Goal: Task Accomplishment & Management: Use online tool/utility

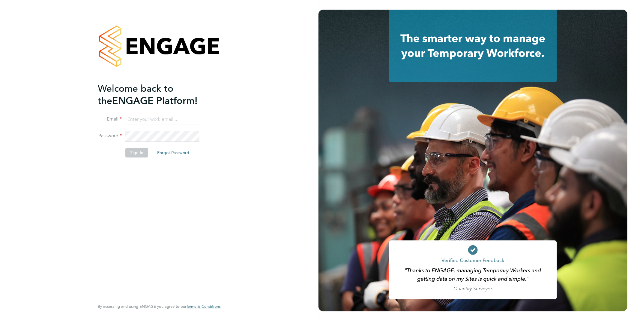
type input "Samantha.briggs@rtcgroupplc.co.uk"
click at [137, 155] on button "Sign In" at bounding box center [136, 153] width 23 height 10
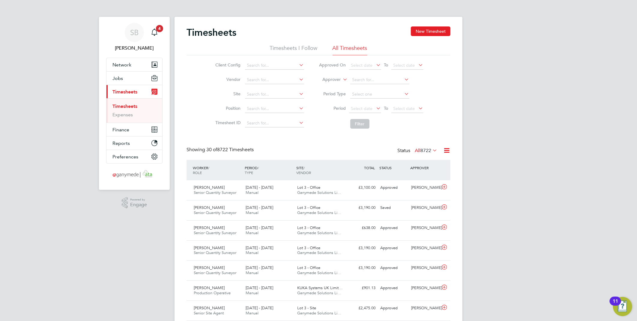
click at [329, 76] on li "Approver" at bounding box center [371, 80] width 119 height 14
click at [331, 79] on label "Approver" at bounding box center [327, 80] width 27 height 6
drag, startPoint x: 326, startPoint y: 86, endPoint x: 349, endPoint y: 79, distance: 24.0
click at [327, 86] on li "Worker" at bounding box center [327, 87] width 30 height 8
click at [365, 78] on input at bounding box center [380, 80] width 59 height 8
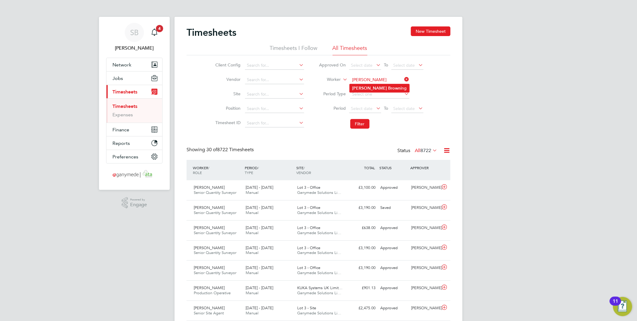
click at [388, 87] on b "Brown" at bounding box center [394, 88] width 13 height 5
type input "Ian Browning"
click at [359, 128] on button "Filter" at bounding box center [360, 124] width 19 height 10
click at [372, 82] on input at bounding box center [380, 80] width 59 height 8
drag, startPoint x: 368, startPoint y: 87, endPoint x: 368, endPoint y: 91, distance: 3.9
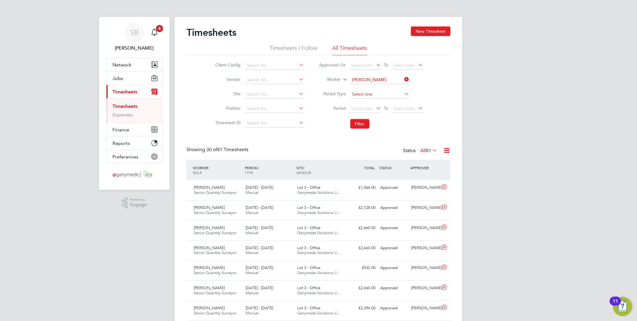
click at [368, 88] on li "Kyle Fa llon" at bounding box center [380, 88] width 60 height 8
type input "Kyle Fallon"
click at [365, 125] on button "Filter" at bounding box center [360, 124] width 19 height 10
click at [404, 77] on icon at bounding box center [404, 79] width 0 height 8
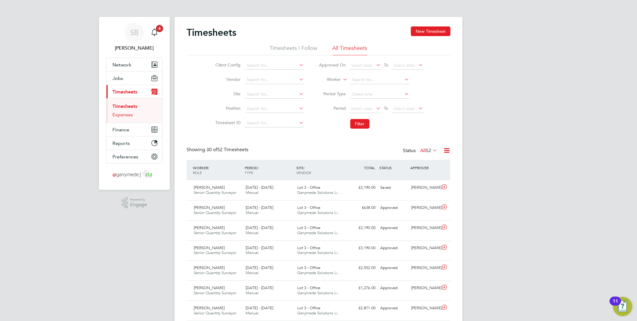
click at [125, 113] on link "Expenses" at bounding box center [123, 115] width 20 height 6
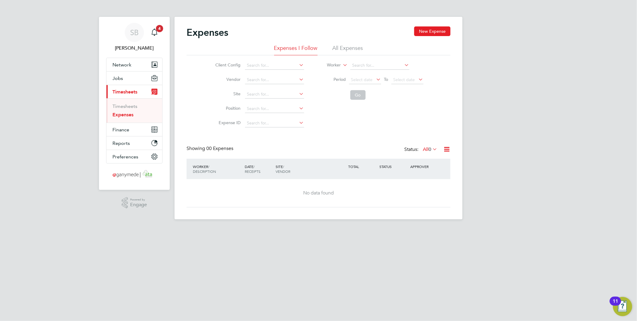
drag, startPoint x: 352, startPoint y: 46, endPoint x: 352, endPoint y: 49, distance: 3.3
click at [352, 47] on li "All Expenses" at bounding box center [348, 49] width 31 height 11
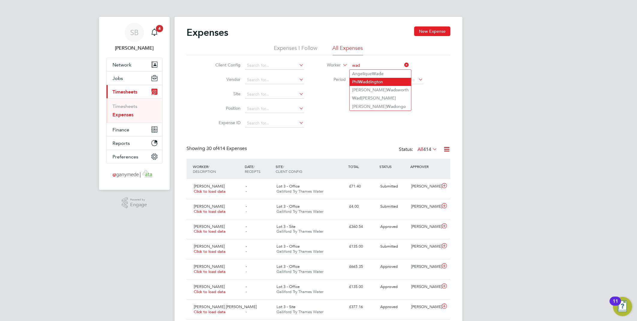
click at [379, 80] on li "Phil Wad dington" at bounding box center [381, 82] width 62 height 8
type input "Phil Waddington"
click at [355, 95] on button "Go" at bounding box center [358, 95] width 15 height 10
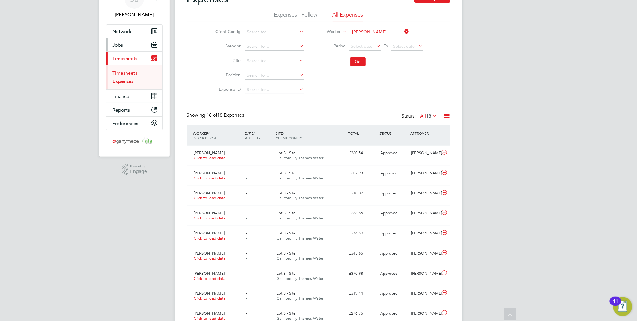
click at [124, 70] on link "Timesheets" at bounding box center [125, 73] width 25 height 6
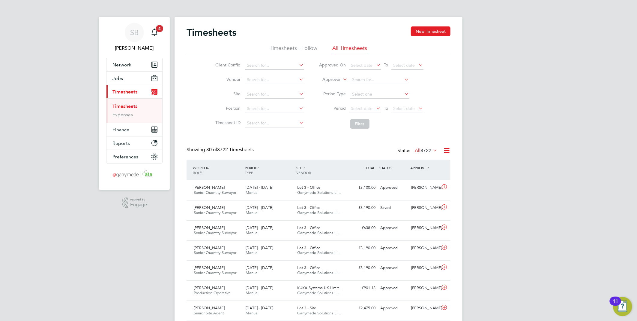
click at [446, 148] on icon at bounding box center [447, 150] width 8 height 8
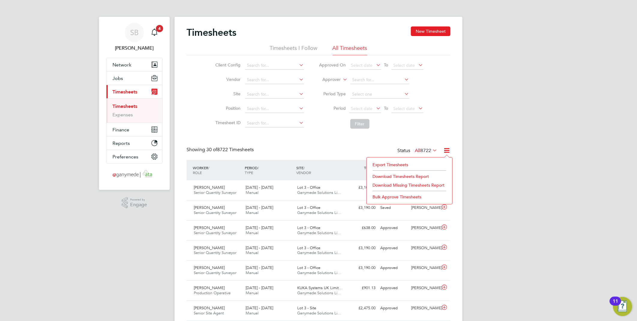
click at [402, 164] on li "Export Timesheets" at bounding box center [410, 164] width 80 height 8
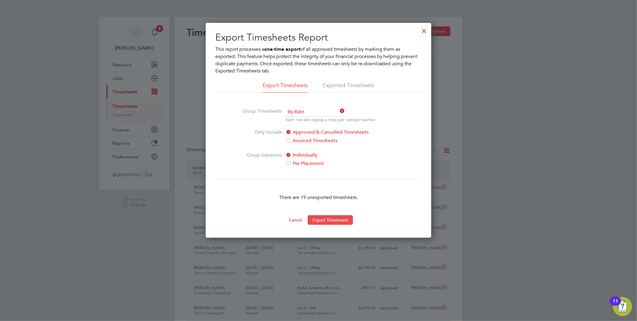
click at [344, 218] on button "Export Timesheets" at bounding box center [330, 220] width 45 height 10
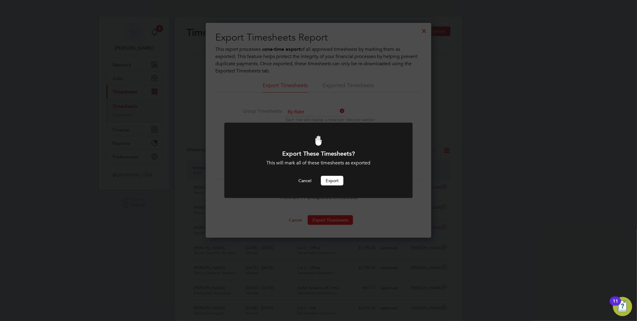
click at [331, 181] on button "Export" at bounding box center [332, 181] width 23 height 10
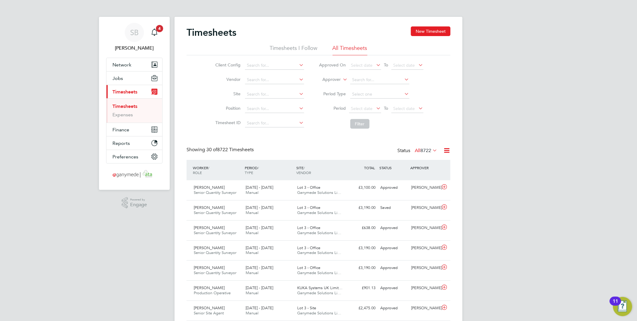
drag, startPoint x: 590, startPoint y: 104, endPoint x: 636, endPoint y: 98, distance: 46.4
click at [252, 118] on li "Timesheet ID" at bounding box center [258, 123] width 105 height 14
click at [253, 122] on input at bounding box center [274, 123] width 59 height 8
paste input "1831435"
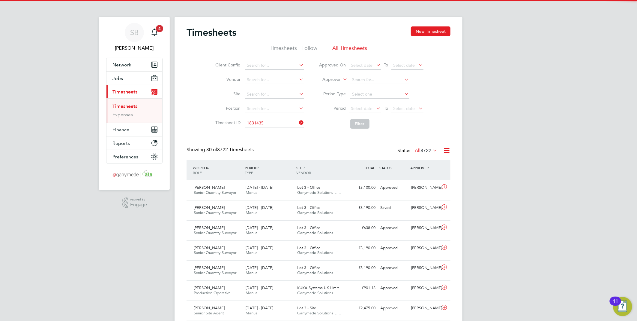
click at [257, 128] on li "TS 1831435" at bounding box center [275, 131] width 60 height 8
type input "TS1831435"
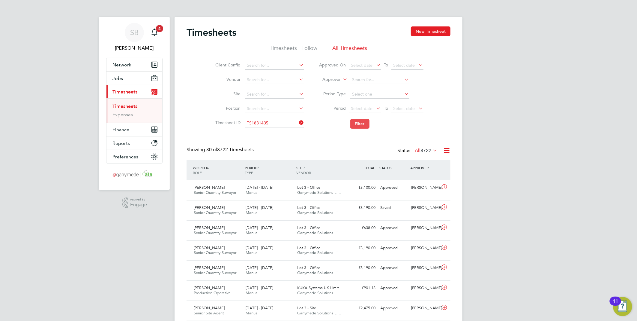
click at [356, 125] on button "Filter" at bounding box center [360, 124] width 19 height 10
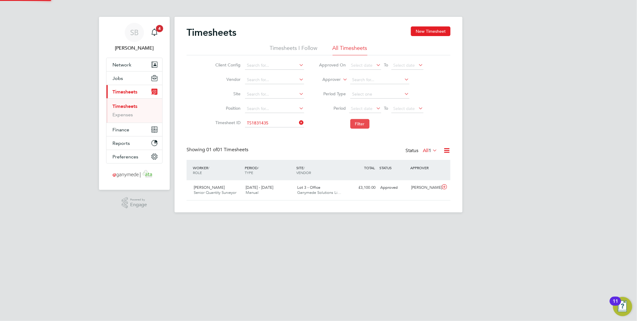
scroll to position [15, 52]
click at [443, 185] on icon at bounding box center [445, 186] width 8 height 5
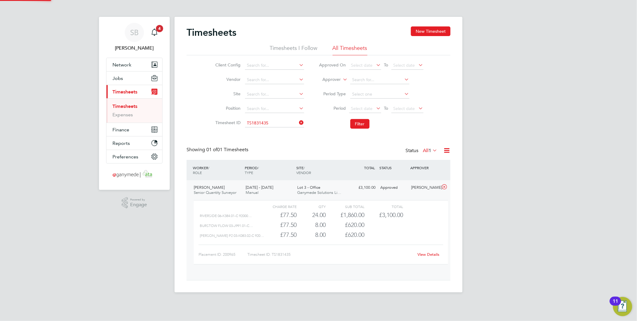
scroll to position [10, 59]
click at [424, 254] on link "View Details" at bounding box center [429, 253] width 22 height 5
click at [272, 120] on input at bounding box center [274, 123] width 59 height 8
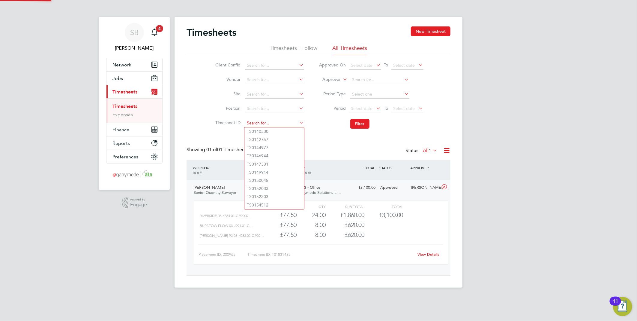
paste input "1828169"
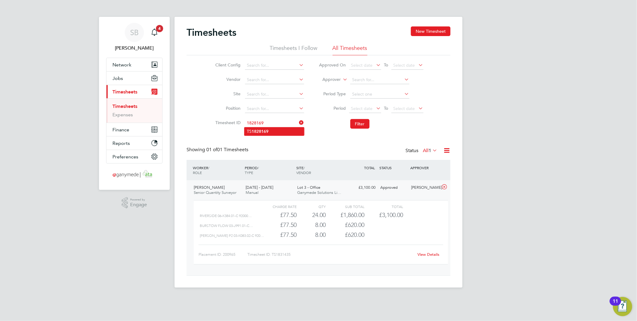
drag, startPoint x: 272, startPoint y: 128, endPoint x: 277, endPoint y: 127, distance: 5.2
click at [272, 127] on li "TS 1828169" at bounding box center [275, 131] width 60 height 8
type input "TS1828169"
click at [358, 122] on button "Filter" at bounding box center [360, 124] width 19 height 10
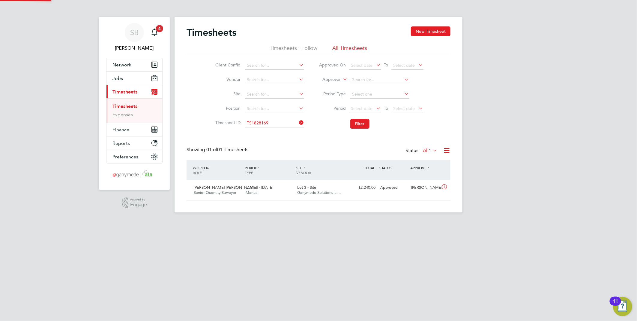
scroll to position [15, 52]
click at [445, 187] on icon at bounding box center [445, 186] width 8 height 5
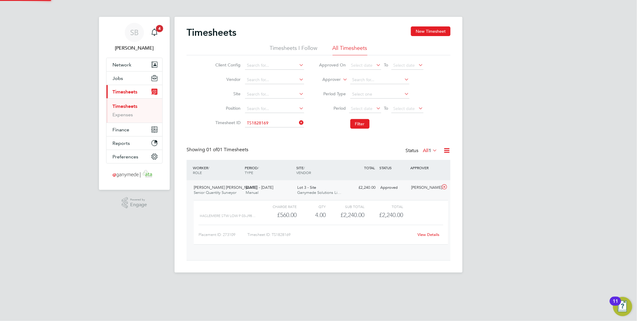
scroll to position [10, 59]
click at [433, 234] on link "View Details" at bounding box center [429, 234] width 22 height 5
click at [281, 122] on input at bounding box center [274, 123] width 59 height 8
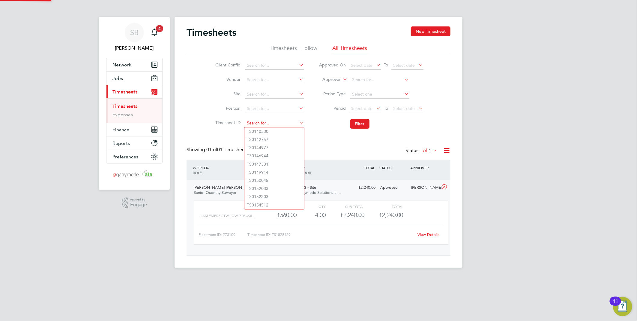
paste input "1810941"
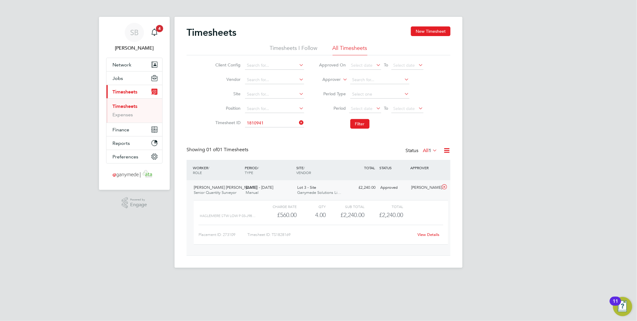
drag, startPoint x: 284, startPoint y: 130, endPoint x: 319, endPoint y: 131, distance: 35.4
click at [284, 131] on li "TS 1810941" at bounding box center [275, 131] width 60 height 8
type input "TS1810941"
click at [357, 124] on button "Filter" at bounding box center [360, 124] width 19 height 10
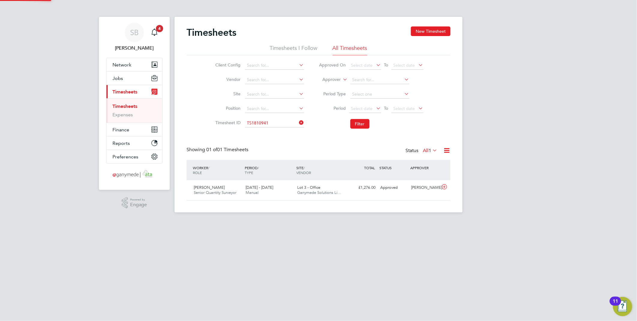
scroll to position [15, 52]
click at [444, 186] on icon at bounding box center [445, 186] width 8 height 5
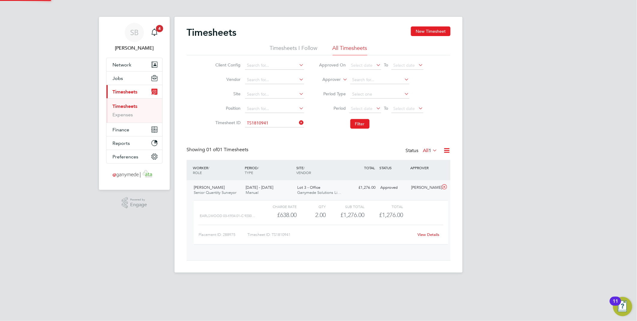
scroll to position [10, 59]
click at [430, 233] on link "View Details" at bounding box center [429, 234] width 22 height 5
click at [266, 121] on input at bounding box center [274, 123] width 59 height 8
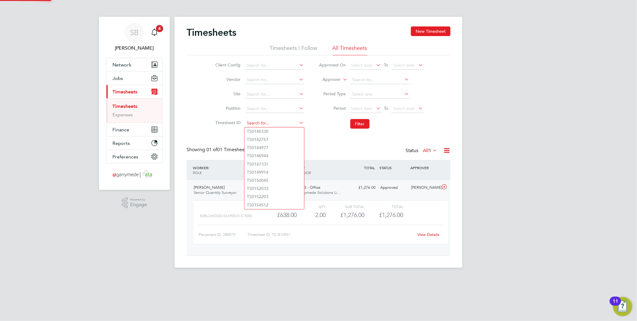
paste input "1818748"
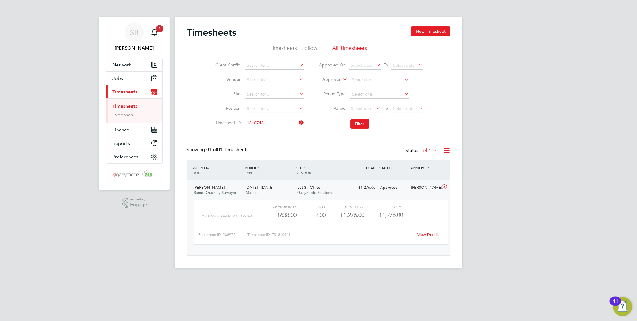
drag, startPoint x: 269, startPoint y: 131, endPoint x: 305, endPoint y: 131, distance: 36.0
click at [270, 131] on li "TS 1818748" at bounding box center [275, 131] width 60 height 8
type input "TS1818748"
drag, startPoint x: 357, startPoint y: 122, endPoint x: 362, endPoint y: 127, distance: 7.0
click at [358, 124] on button "Filter" at bounding box center [360, 124] width 19 height 10
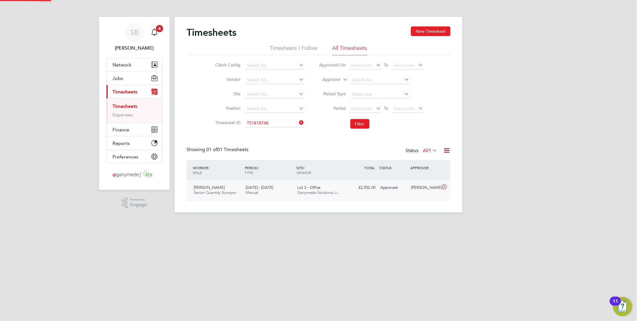
scroll to position [15, 52]
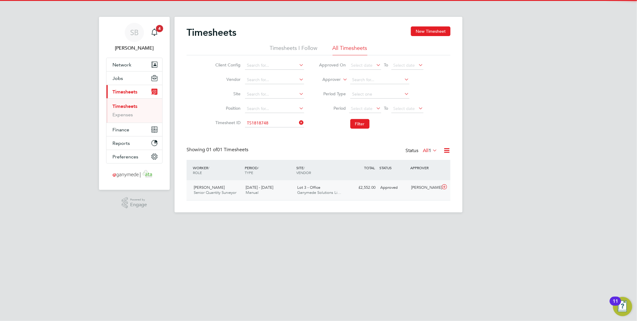
click at [445, 187] on icon at bounding box center [445, 186] width 8 height 5
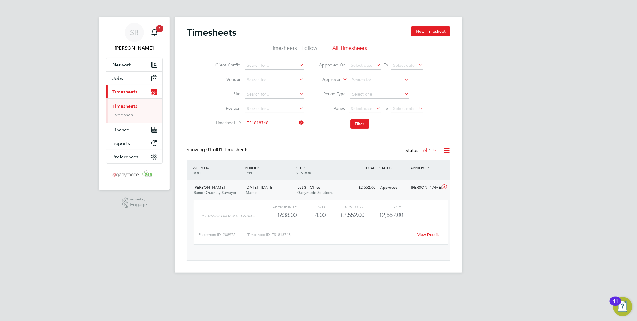
scroll to position [10, 59]
click at [427, 232] on link "View Details" at bounding box center [429, 234] width 22 height 5
click at [278, 123] on input at bounding box center [274, 123] width 59 height 8
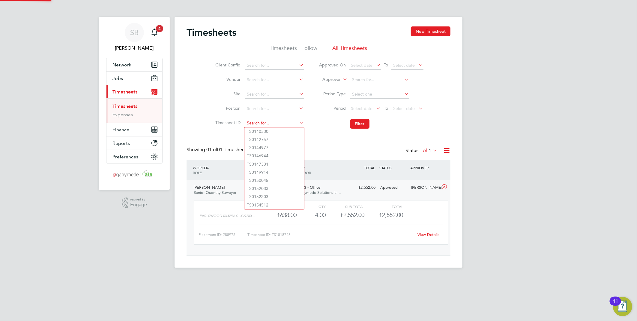
paste input "1831313"
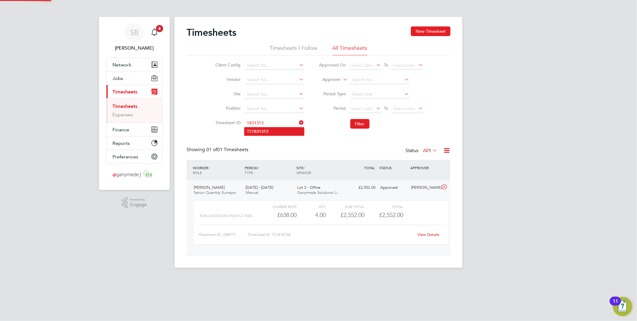
click at [277, 128] on li "TS 1831313" at bounding box center [275, 131] width 60 height 8
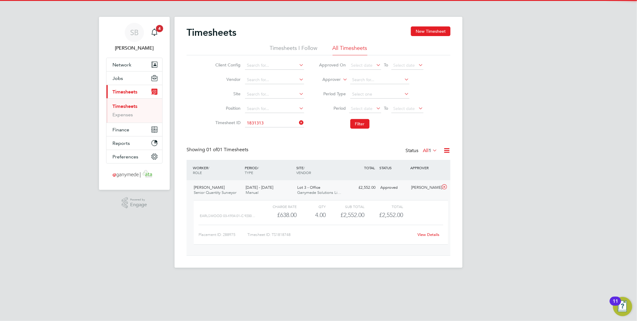
type input "TS1831313"
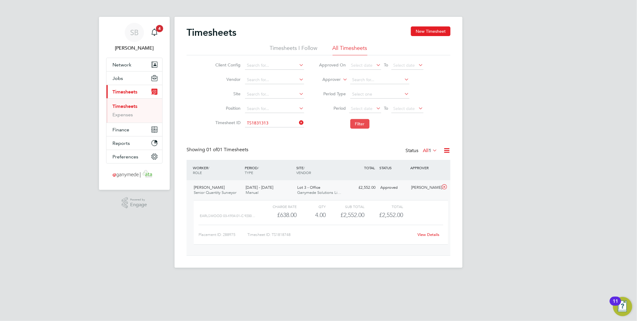
click at [359, 128] on button "Filter" at bounding box center [360, 124] width 19 height 10
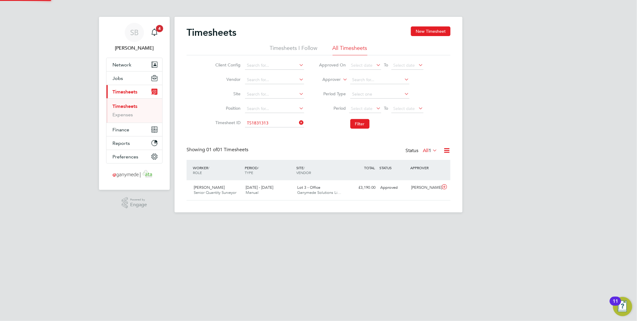
scroll to position [15, 52]
click at [448, 188] on icon at bounding box center [445, 186] width 8 height 5
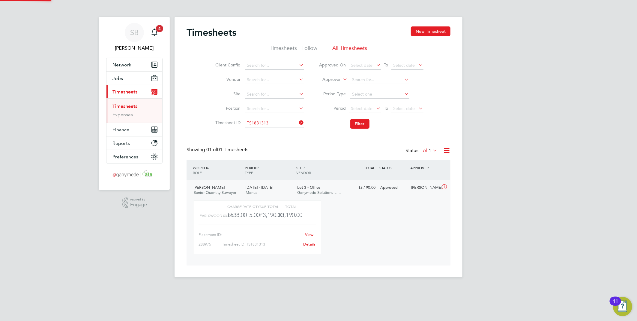
scroll to position [10, 59]
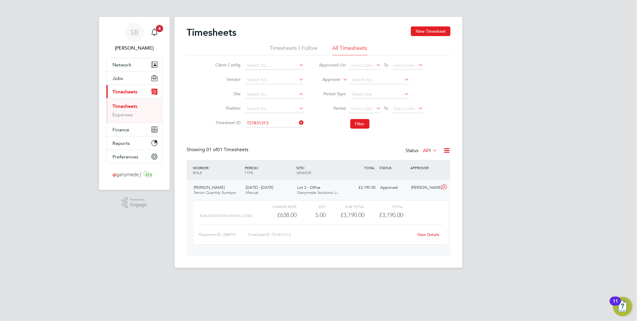
click at [428, 233] on link "View Details" at bounding box center [429, 234] width 22 height 5
click at [282, 122] on input at bounding box center [274, 123] width 59 height 8
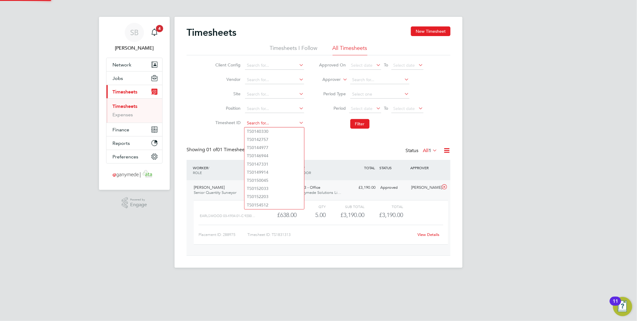
paste input "1831320"
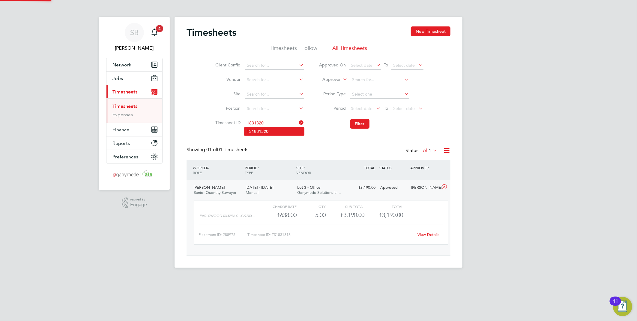
click at [278, 129] on li "TS 1831320" at bounding box center [275, 131] width 60 height 8
type input "TS1831320"
click at [365, 122] on button "Filter" at bounding box center [360, 124] width 19 height 10
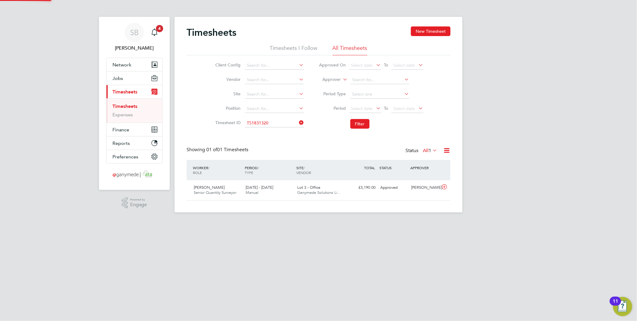
scroll to position [15, 52]
click at [446, 187] on icon at bounding box center [445, 186] width 8 height 5
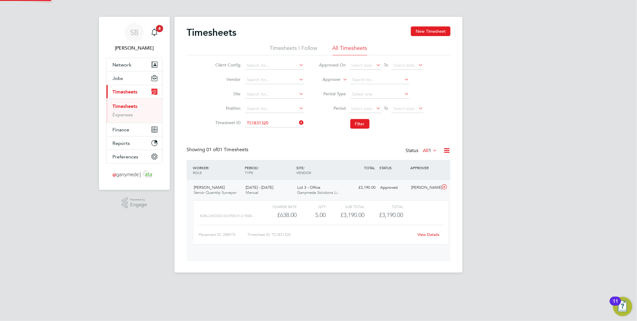
scroll to position [10, 59]
click at [427, 235] on link "View Details" at bounding box center [429, 234] width 22 height 5
click at [273, 123] on input at bounding box center [274, 123] width 59 height 8
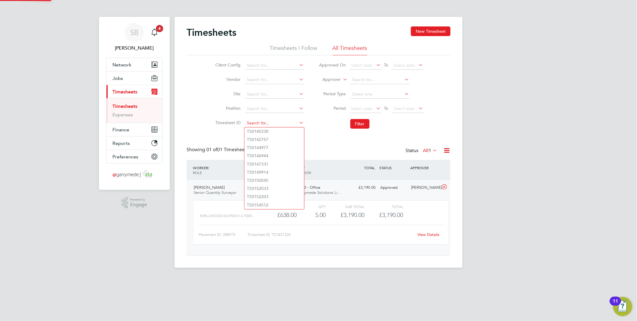
paste input "1831324"
click at [272, 131] on li "TS 1831324" at bounding box center [275, 131] width 60 height 8
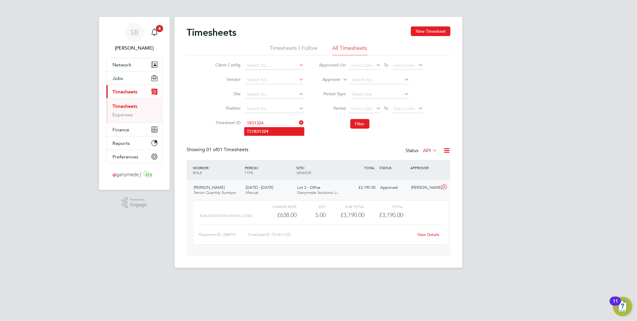
type input "TS1831324"
click at [361, 122] on button "Filter" at bounding box center [360, 124] width 19 height 10
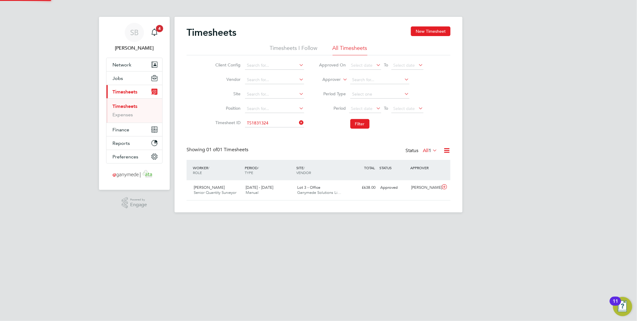
scroll to position [15, 52]
click at [443, 185] on icon at bounding box center [445, 186] width 8 height 5
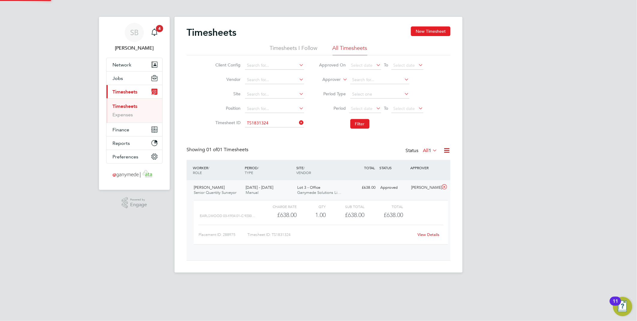
scroll to position [10, 59]
click at [428, 235] on link "View Details" at bounding box center [429, 234] width 22 height 5
click at [278, 124] on input at bounding box center [274, 123] width 59 height 8
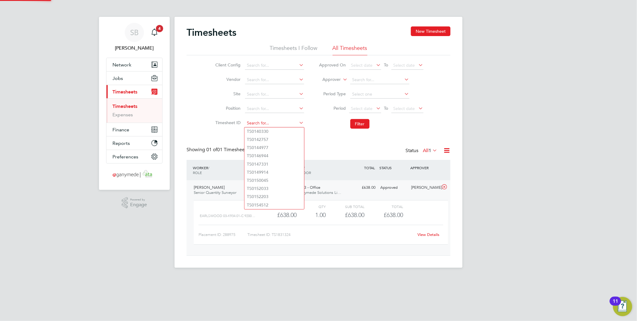
paste input "1830687"
drag, startPoint x: 275, startPoint y: 130, endPoint x: 329, endPoint y: 135, distance: 54.0
click at [277, 130] on li "TS 1830687" at bounding box center [275, 131] width 60 height 8
type input "TS1830687"
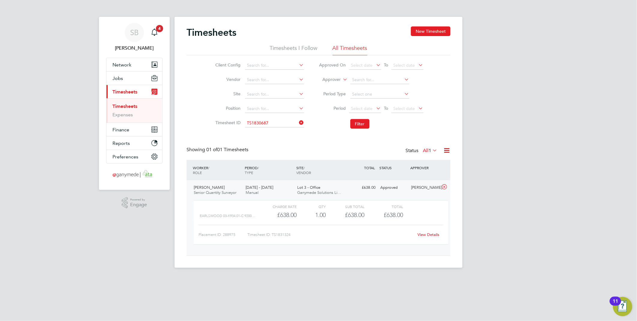
drag, startPoint x: 360, startPoint y: 122, endPoint x: 385, endPoint y: 141, distance: 31.5
click at [360, 122] on button "Filter" at bounding box center [360, 124] width 19 height 10
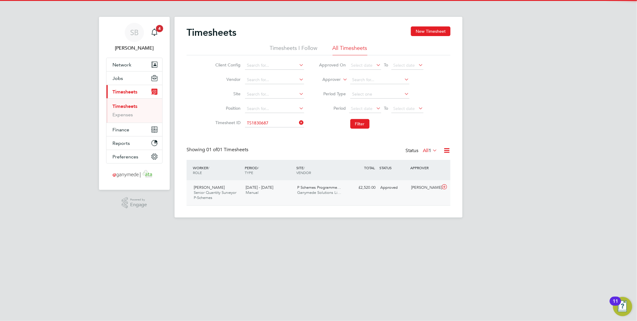
click at [446, 187] on icon at bounding box center [445, 186] width 8 height 5
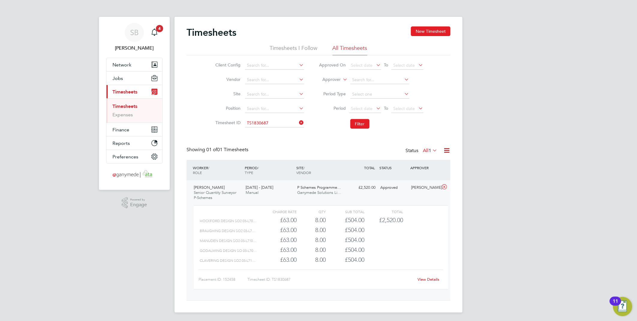
click at [425, 275] on div "View Details" at bounding box center [428, 279] width 29 height 10
click at [425, 278] on link "View Details" at bounding box center [429, 278] width 22 height 5
click at [276, 121] on input at bounding box center [274, 123] width 59 height 8
paste input "1829884"
drag, startPoint x: 275, startPoint y: 130, endPoint x: 318, endPoint y: 132, distance: 43.9
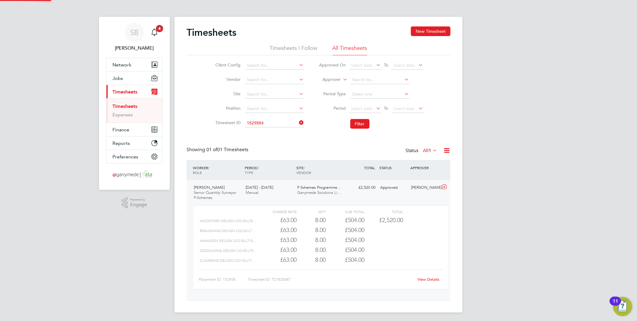
click at [276, 131] on li "TS 1829884" at bounding box center [275, 131] width 60 height 8
type input "TS1829884"
click at [363, 124] on button "Filter" at bounding box center [360, 124] width 19 height 10
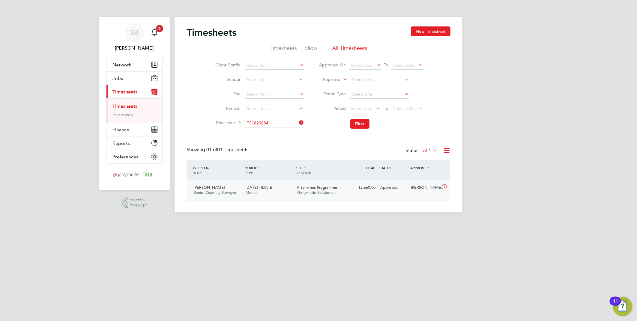
click at [442, 187] on icon at bounding box center [445, 186] width 8 height 5
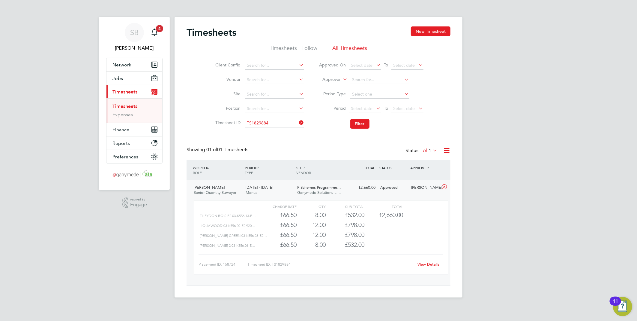
click at [428, 264] on link "View Details" at bounding box center [429, 263] width 22 height 5
click at [269, 124] on input at bounding box center [274, 123] width 59 height 8
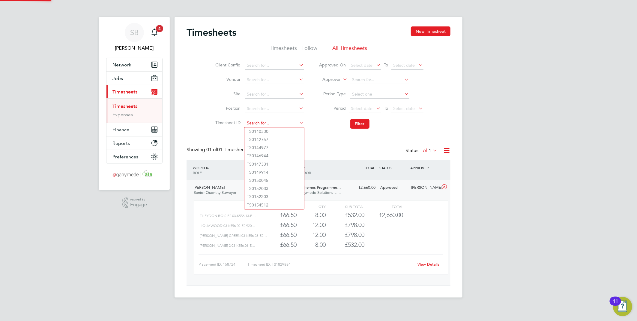
paste input "1827281"
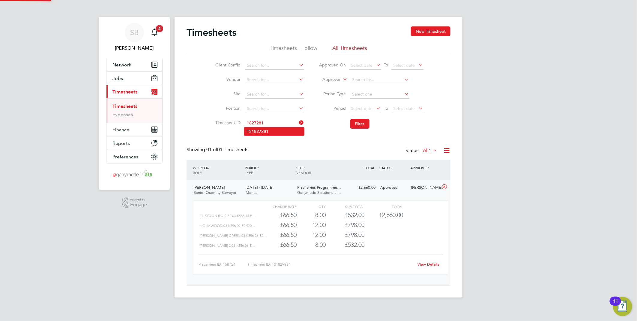
click at [273, 129] on li "TS 1827281" at bounding box center [275, 131] width 60 height 8
type input "TS1827281"
click at [360, 124] on button "Filter" at bounding box center [360, 124] width 19 height 10
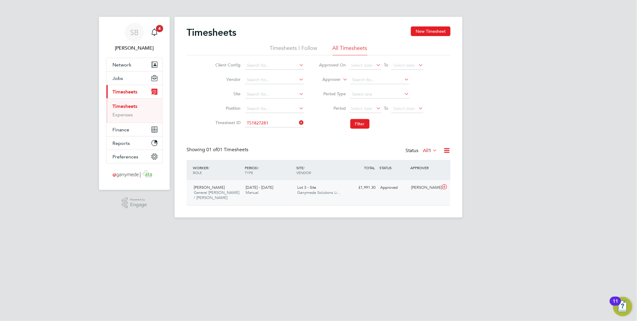
click at [444, 185] on icon at bounding box center [445, 186] width 8 height 5
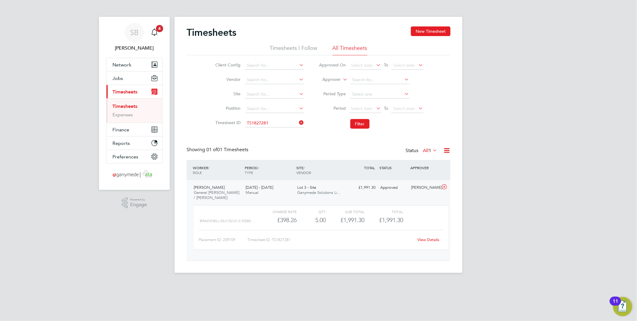
click at [426, 241] on link "View Details" at bounding box center [429, 239] width 22 height 5
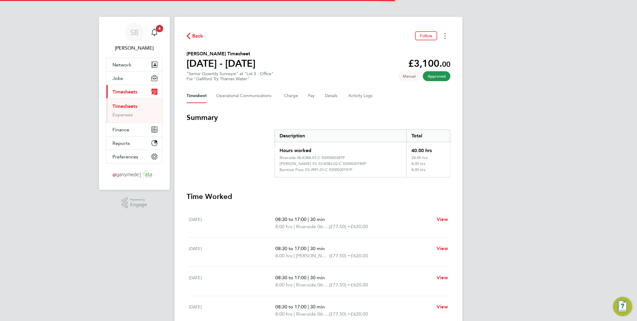
click at [444, 37] on button "Timesheets Menu" at bounding box center [445, 35] width 11 height 9
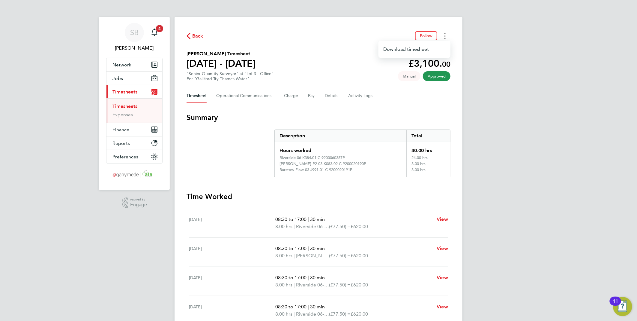
drag, startPoint x: 447, startPoint y: 34, endPoint x: 436, endPoint y: 46, distance: 16.1
click at [447, 35] on button "Timesheets Menu" at bounding box center [445, 35] width 11 height 9
click at [446, 35] on button "Timesheets Menu" at bounding box center [445, 35] width 11 height 9
click at [425, 50] on link "Download timesheet" at bounding box center [415, 49] width 72 height 12
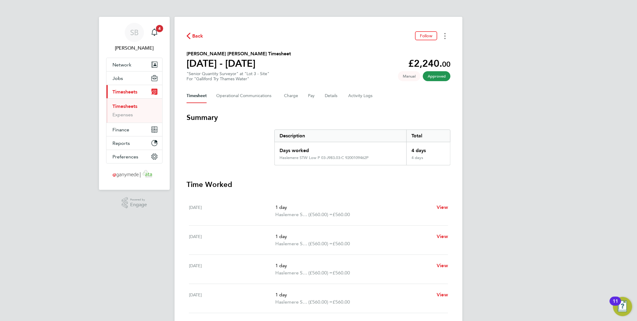
drag, startPoint x: 445, startPoint y: 34, endPoint x: 444, endPoint y: 38, distance: 4.0
click at [445, 35] on icon "Timesheets Menu" at bounding box center [445, 36] width 1 height 6
click at [423, 46] on link "Download timesheet" at bounding box center [415, 49] width 72 height 12
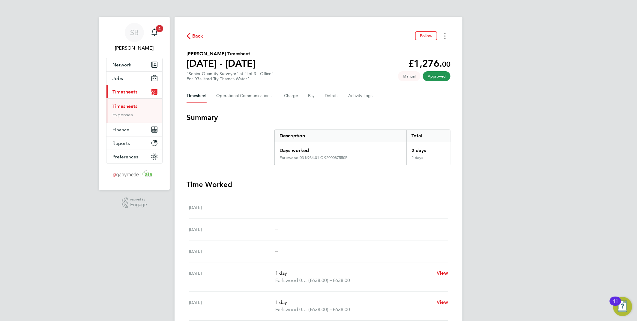
drag, startPoint x: 445, startPoint y: 34, endPoint x: 443, endPoint y: 38, distance: 4.5
click at [444, 37] on button "Timesheets Menu" at bounding box center [445, 35] width 11 height 9
click at [427, 47] on link "Download timesheet" at bounding box center [415, 49] width 72 height 12
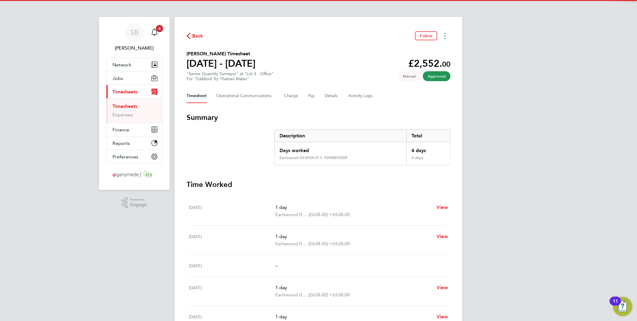
drag, startPoint x: 443, startPoint y: 35, endPoint x: 441, endPoint y: 39, distance: 3.9
click at [442, 37] on button "Timesheets Menu" at bounding box center [445, 35] width 11 height 9
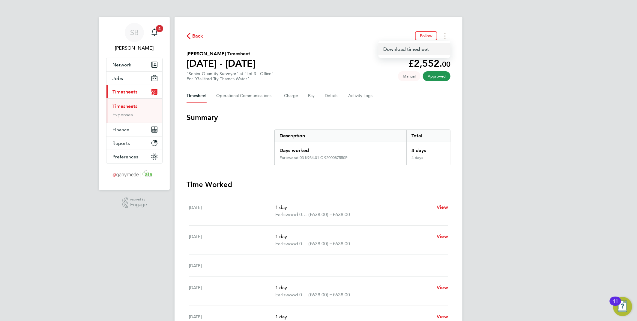
click at [435, 49] on link "Download timesheet" at bounding box center [415, 49] width 72 height 12
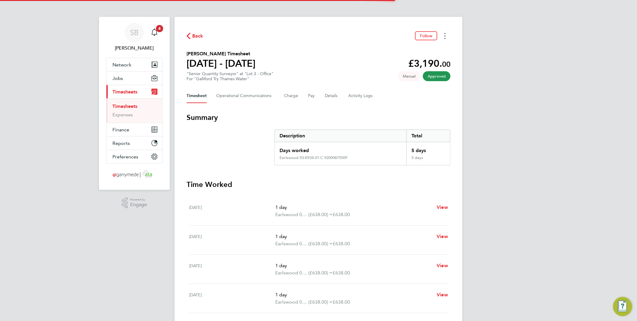
click at [443, 38] on button "Timesheets Menu" at bounding box center [445, 35] width 11 height 9
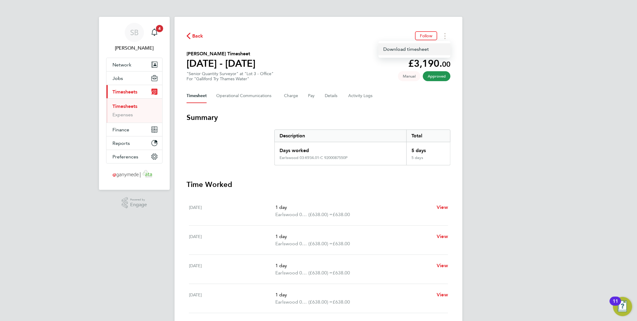
click at [437, 50] on link "Download timesheet" at bounding box center [415, 49] width 72 height 12
click at [446, 37] on button "Timesheets Menu" at bounding box center [445, 35] width 11 height 9
click at [432, 50] on link "Download timesheet" at bounding box center [415, 49] width 72 height 12
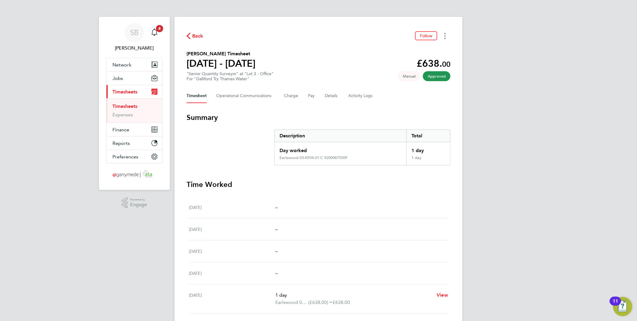
click at [444, 36] on button "Timesheets Menu" at bounding box center [445, 35] width 11 height 9
click at [437, 47] on link "Download timesheet" at bounding box center [415, 49] width 72 height 12
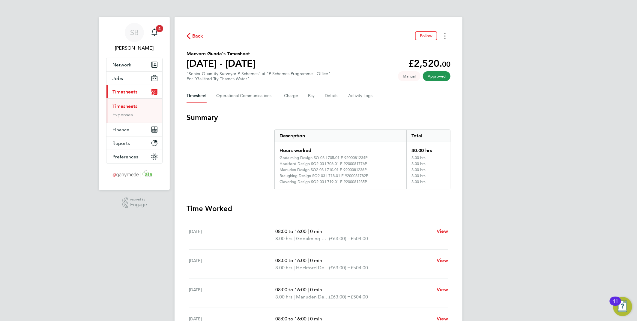
click at [449, 35] on button "Timesheets Menu" at bounding box center [445, 35] width 11 height 9
click at [426, 45] on link "Download timesheet" at bounding box center [415, 49] width 72 height 12
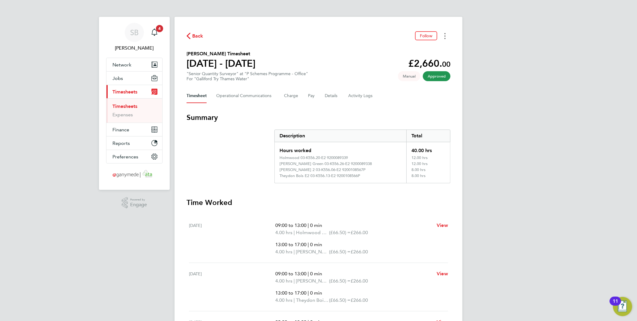
click at [446, 35] on button "Timesheets Menu" at bounding box center [445, 35] width 11 height 9
click at [410, 45] on link "Download timesheet" at bounding box center [415, 49] width 72 height 12
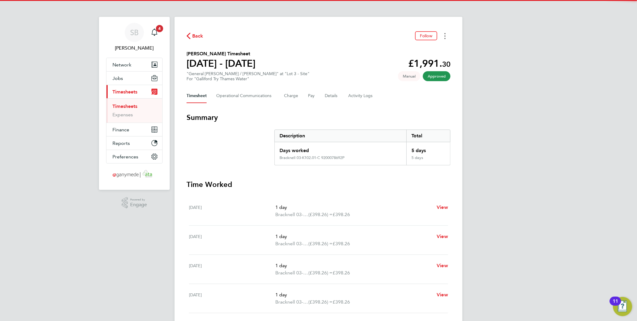
click at [449, 37] on button "Timesheets Menu" at bounding box center [445, 35] width 11 height 9
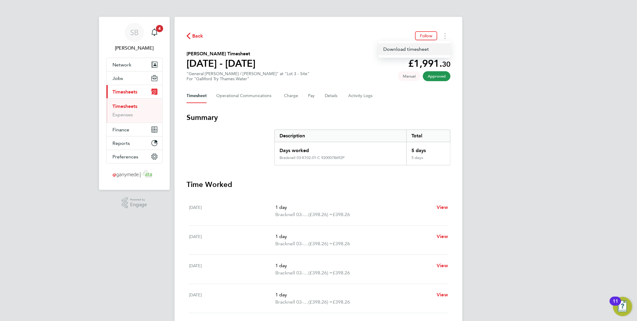
click at [420, 51] on link "Download timesheet" at bounding box center [415, 49] width 72 height 12
